Goal: Task Accomplishment & Management: Manage account settings

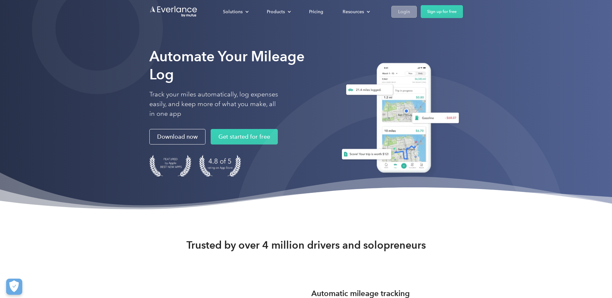
click at [403, 9] on div "Login" at bounding box center [404, 12] width 12 height 8
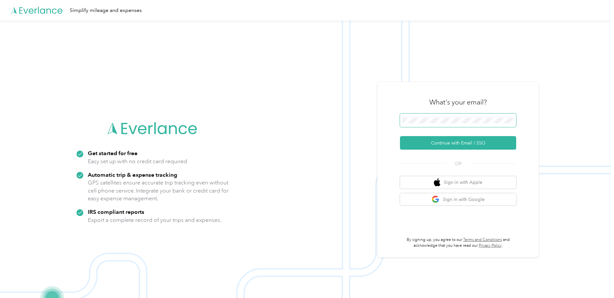
click at [447, 124] on span at bounding box center [458, 121] width 116 height 14
click at [439, 143] on button "Continue with Email / SSO" at bounding box center [458, 143] width 116 height 14
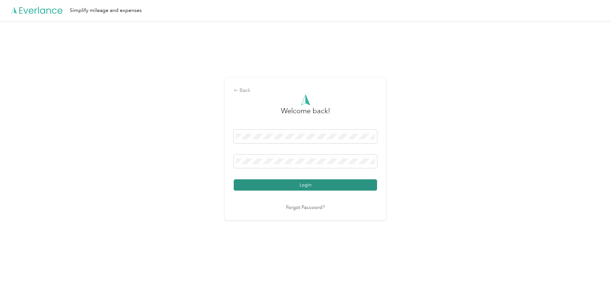
click at [300, 186] on button "Login" at bounding box center [305, 184] width 143 height 11
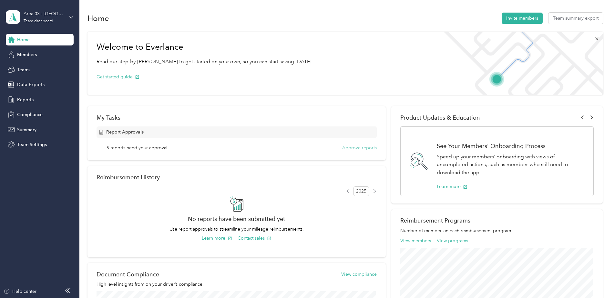
click at [367, 148] on button "Approve reports" at bounding box center [359, 148] width 35 height 7
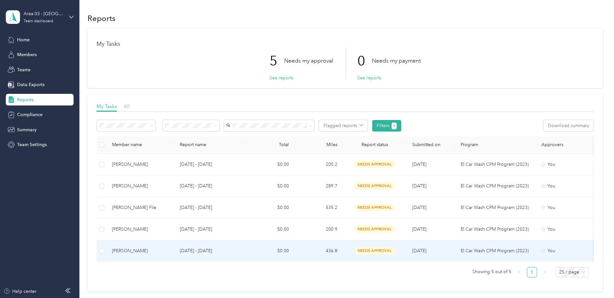
click at [205, 250] on p "[DATE] - [DATE]" at bounding box center [210, 251] width 61 height 7
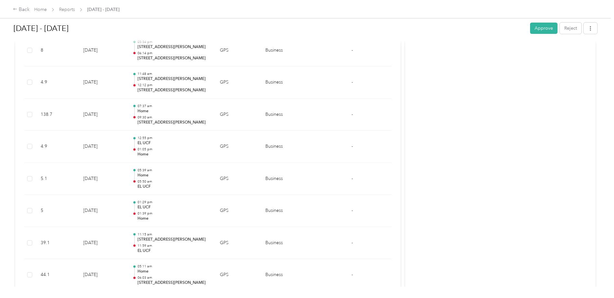
scroll to position [440, 0]
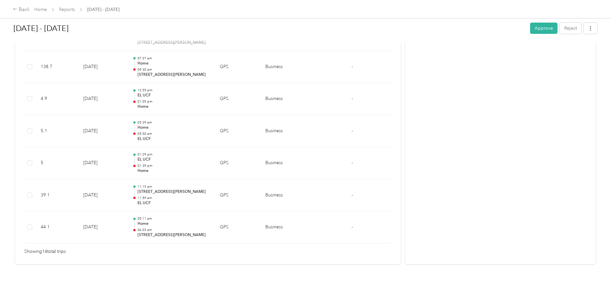
drag, startPoint x: 534, startPoint y: 28, endPoint x: 481, endPoint y: 54, distance: 59.5
click at [534, 28] on button "Approve" at bounding box center [543, 28] width 27 height 11
click at [22, 6] on div "Back" at bounding box center [21, 10] width 17 height 8
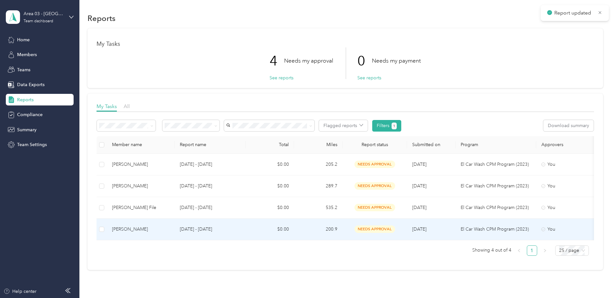
click at [224, 228] on p "[DATE] - [DATE]" at bounding box center [210, 229] width 61 height 7
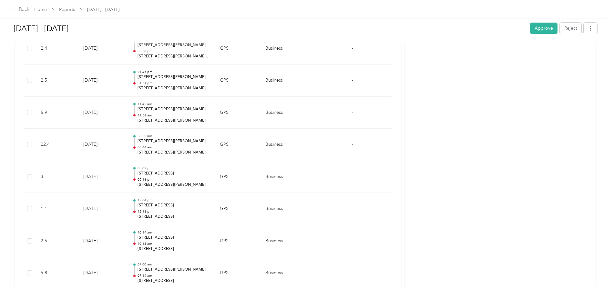
scroll to position [825, 0]
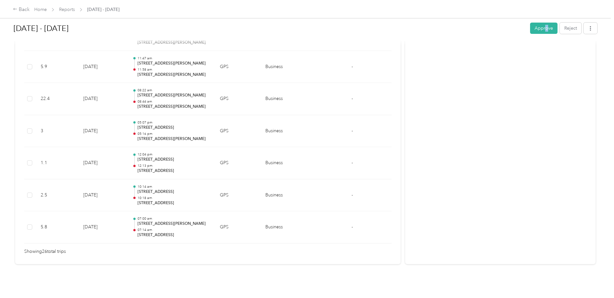
click at [545, 22] on div "[DATE] - [DATE] Approve Reject" at bounding box center [306, 29] width 584 height 22
drag, startPoint x: 545, startPoint y: 22, endPoint x: 542, endPoint y: 28, distance: 7.5
click at [542, 28] on button "Approve" at bounding box center [543, 28] width 27 height 11
click at [18, 8] on div "Back" at bounding box center [21, 10] width 17 height 8
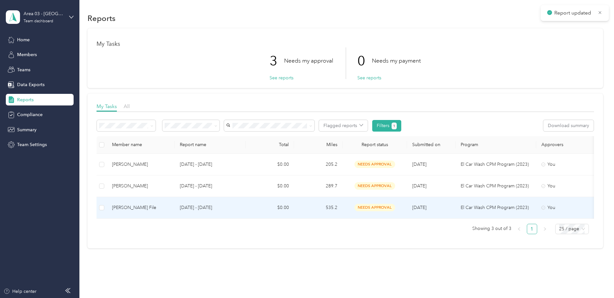
click at [161, 199] on td "[PERSON_NAME] File" at bounding box center [141, 208] width 68 height 22
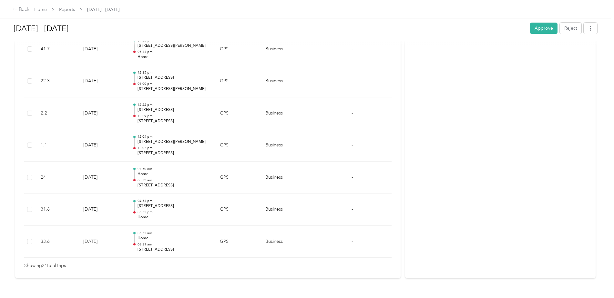
scroll to position [665, 0]
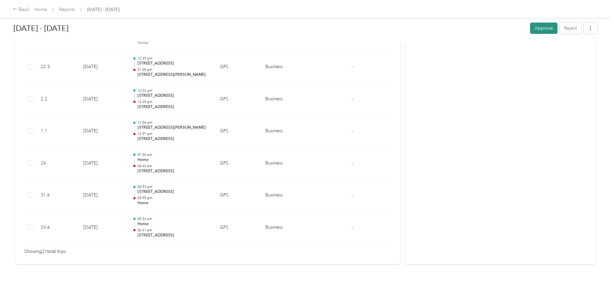
click at [536, 25] on button "Approve" at bounding box center [543, 28] width 27 height 11
click at [25, 11] on div "Back" at bounding box center [21, 10] width 17 height 8
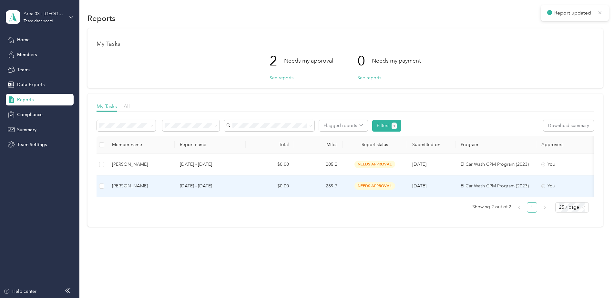
click at [171, 183] on td "[PERSON_NAME]" at bounding box center [141, 187] width 68 height 22
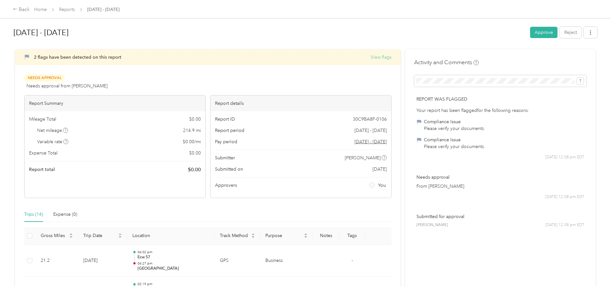
click at [377, 57] on button "View flags" at bounding box center [381, 57] width 21 height 7
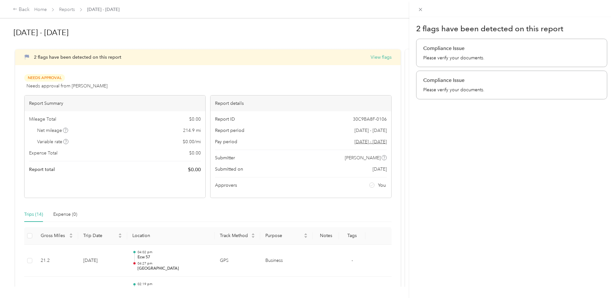
click at [327, 31] on div "2 flags have been detected on this report Compliance Issue Please verify your d…" at bounding box center [307, 149] width 614 height 298
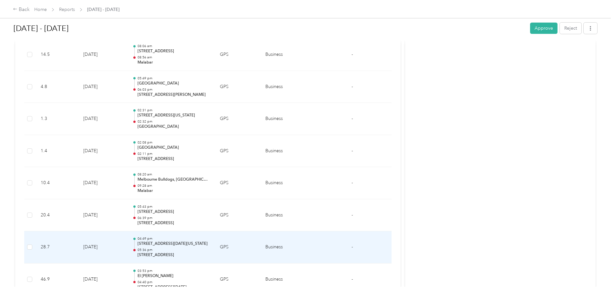
scroll to position [359, 0]
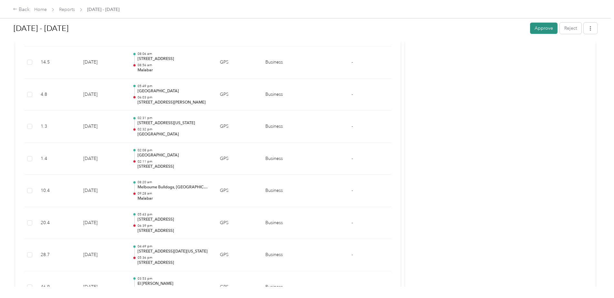
click at [542, 32] on button "Approve" at bounding box center [543, 28] width 27 height 11
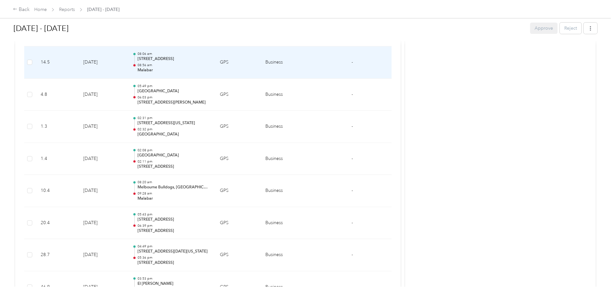
scroll to position [343, 0]
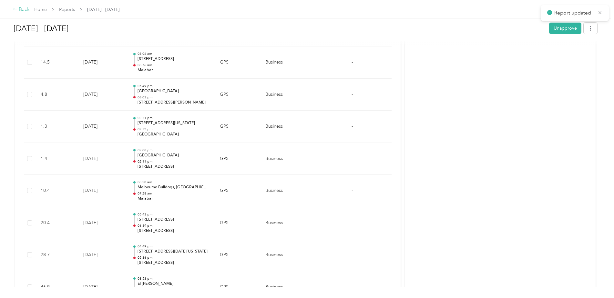
click at [17, 8] on div "Back" at bounding box center [21, 10] width 17 height 8
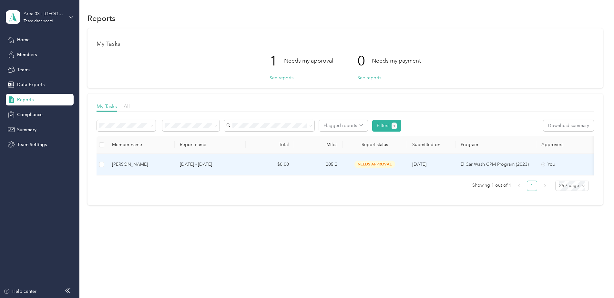
click at [203, 162] on p "[DATE] - [DATE]" at bounding box center [210, 164] width 61 height 7
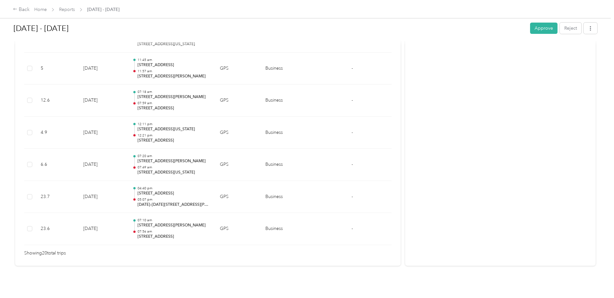
scroll to position [633, 0]
click at [545, 24] on button "Approve" at bounding box center [543, 28] width 27 height 11
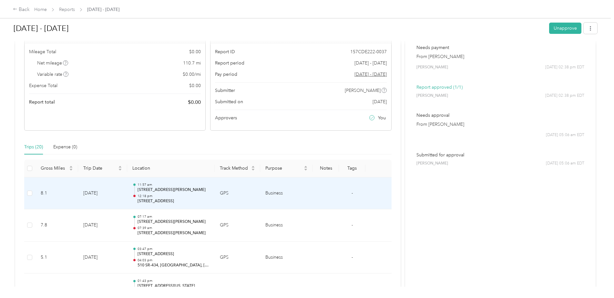
scroll to position [0, 0]
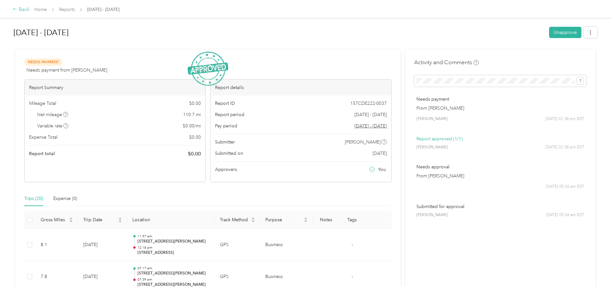
click at [16, 8] on icon at bounding box center [15, 9] width 5 height 5
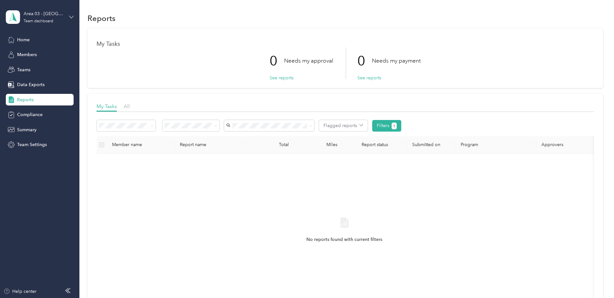
click at [71, 15] on icon at bounding box center [71, 17] width 5 height 5
click at [39, 66] on div "Personal dashboard" at bounding box center [32, 67] width 41 height 7
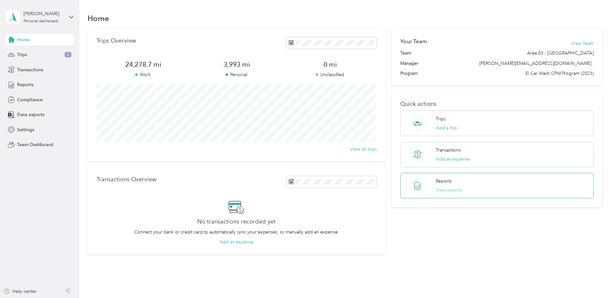
click at [447, 192] on button "View reports" at bounding box center [449, 190] width 26 height 7
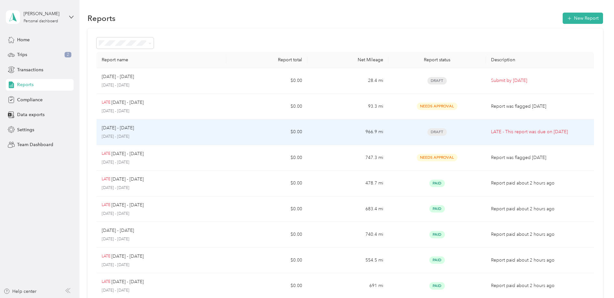
click at [220, 134] on p "[DATE] - [DATE]" at bounding box center [161, 137] width 119 height 6
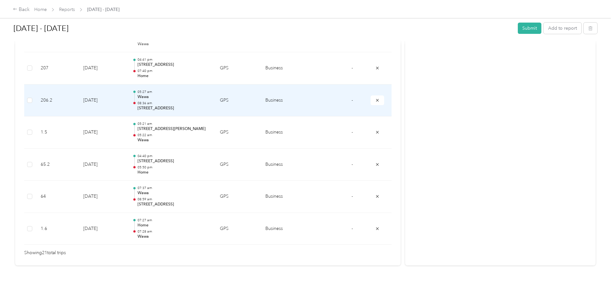
scroll to position [665, 0]
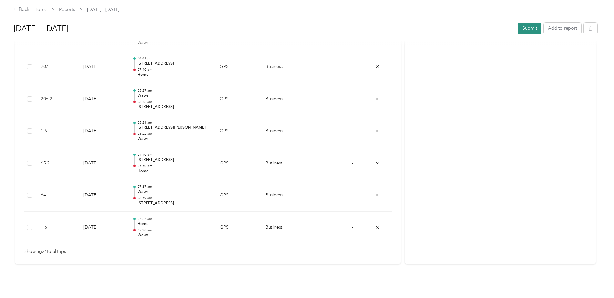
click at [528, 27] on button "Submit" at bounding box center [530, 28] width 24 height 11
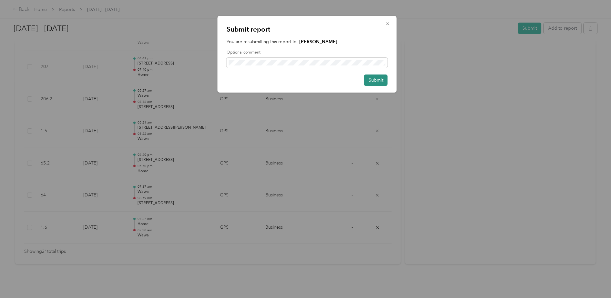
click at [377, 77] on button "Submit" at bounding box center [376, 80] width 24 height 11
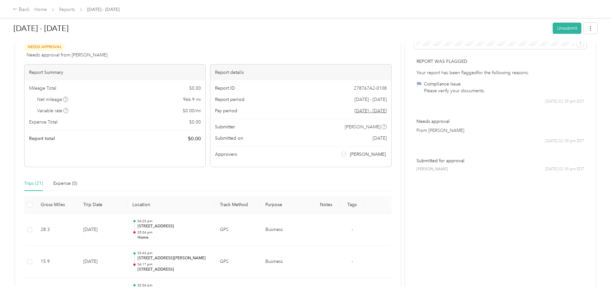
scroll to position [0, 0]
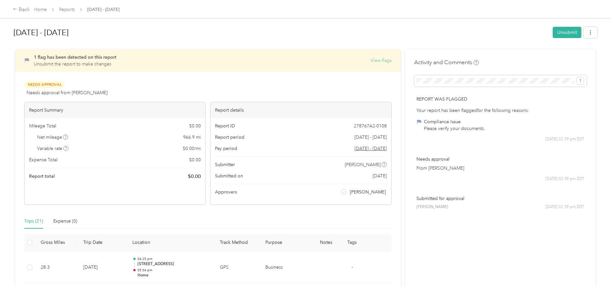
click at [376, 61] on button "View flags" at bounding box center [381, 60] width 21 height 7
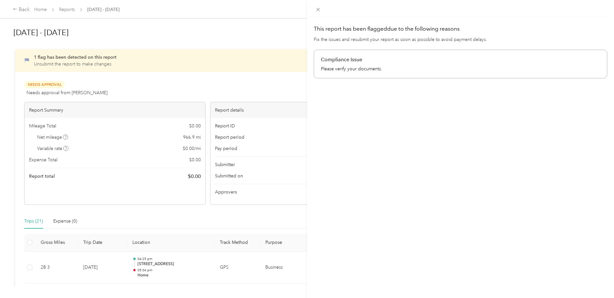
click at [285, 33] on div "This report has been flagged due to the following reasons Fix the issues and re…" at bounding box center [307, 149] width 614 height 298
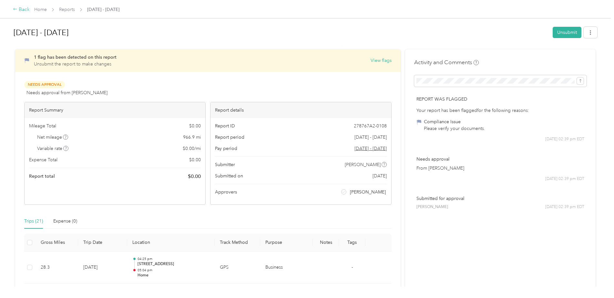
click at [22, 8] on div "Back" at bounding box center [21, 10] width 17 height 8
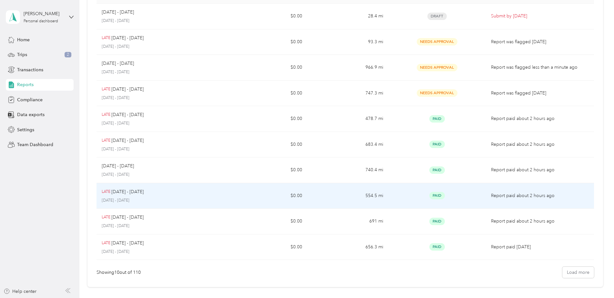
scroll to position [38, 0]
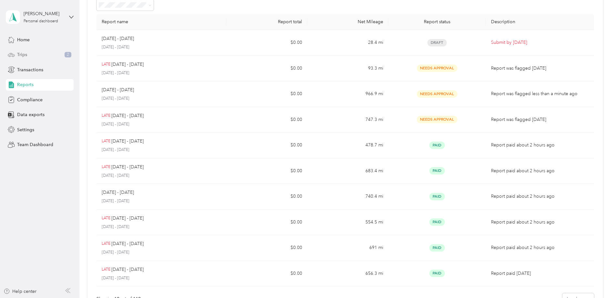
click at [23, 52] on span "Trips" at bounding box center [22, 54] width 10 height 7
